Goal: Find specific page/section: Find specific page/section

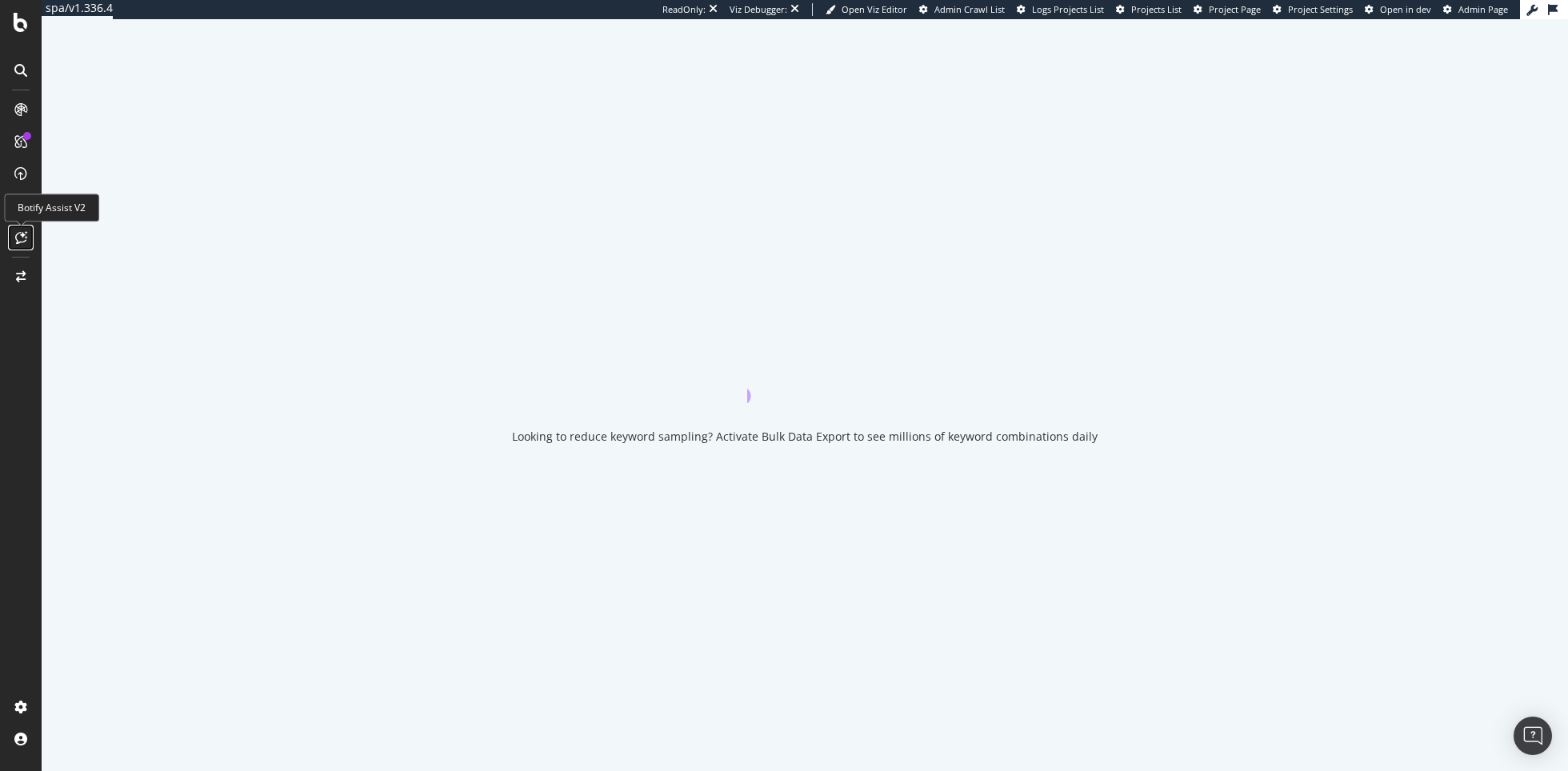
click at [22, 233] on icon at bounding box center [22, 237] width 12 height 13
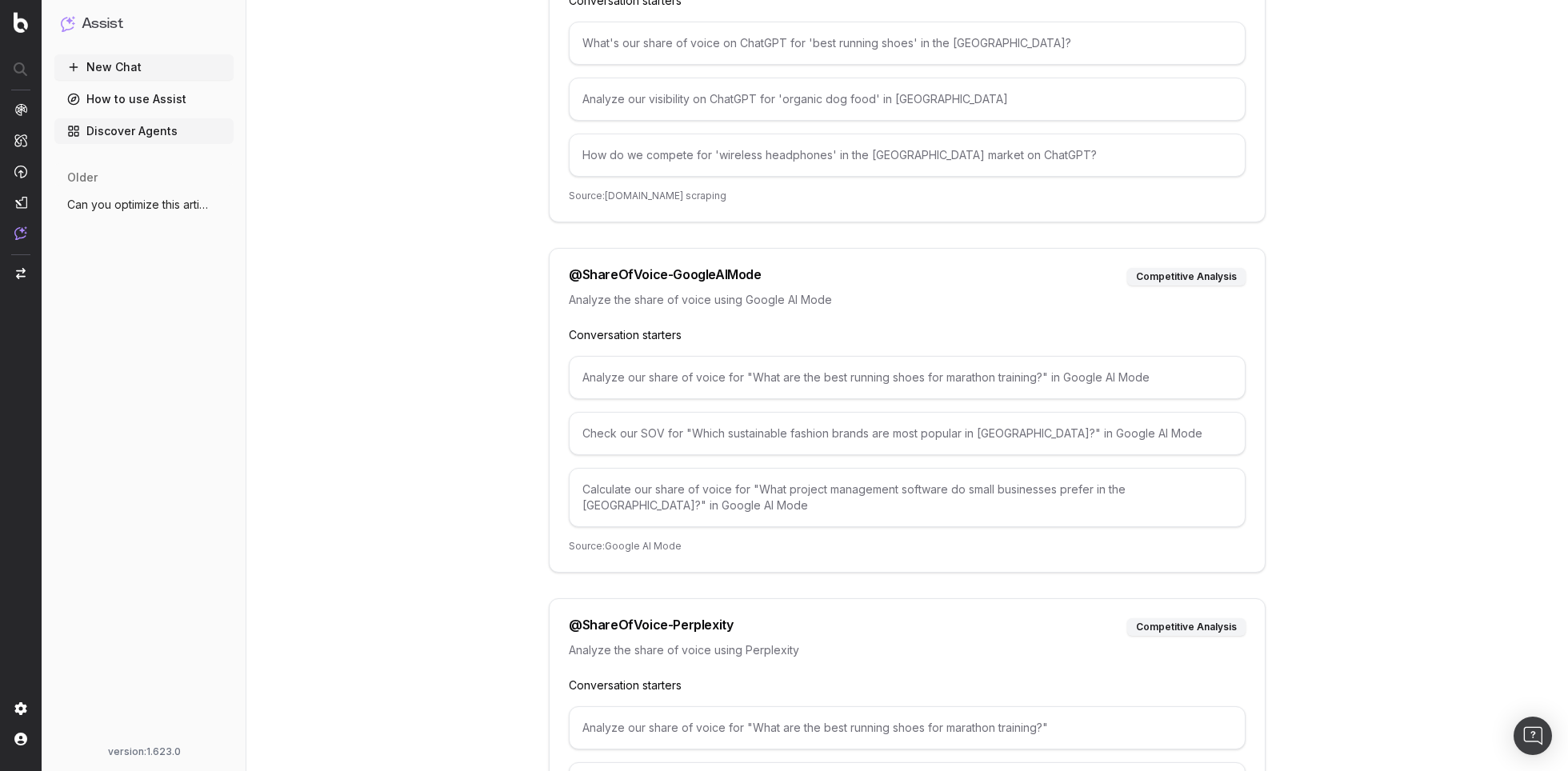
scroll to position [8506, 0]
